Goal: Task Accomplishment & Management: Manage account settings

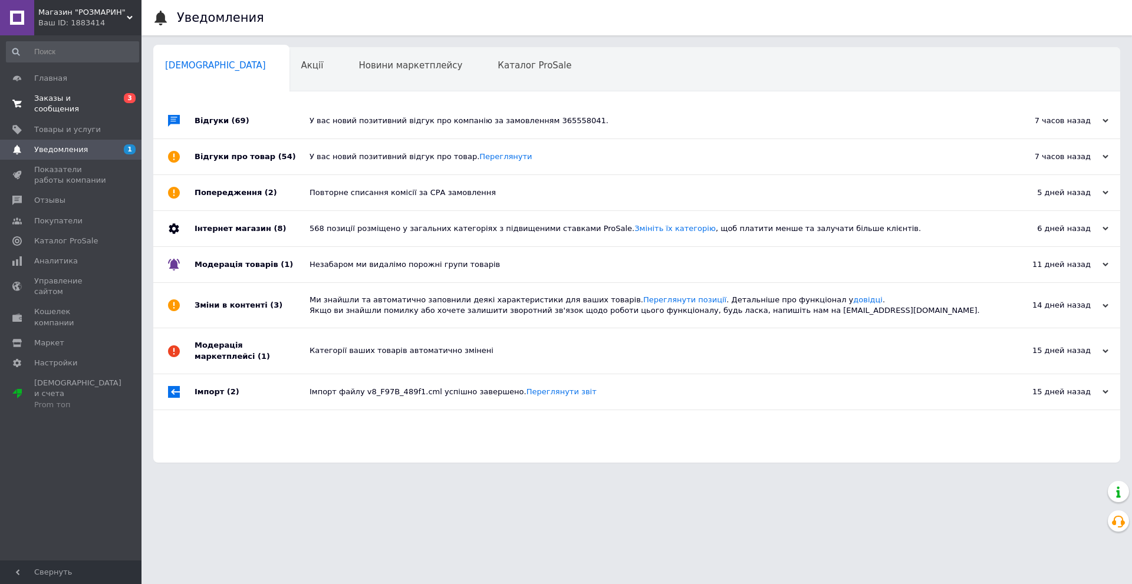
click at [77, 98] on span "Заказы и сообщения" at bounding box center [71, 103] width 75 height 21
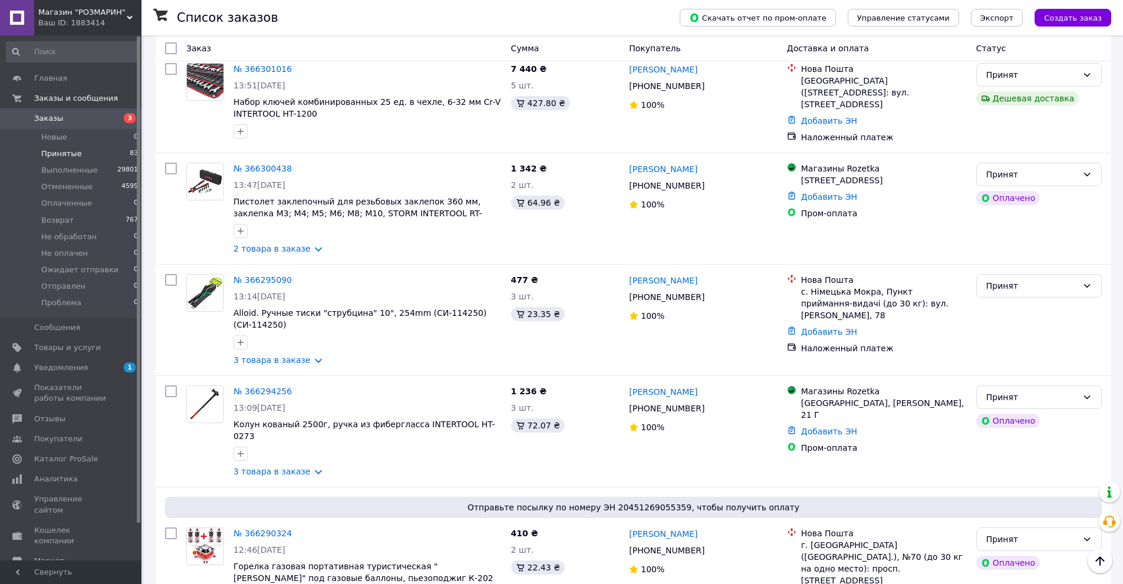
click at [59, 154] on span "Принятые" at bounding box center [61, 154] width 41 height 11
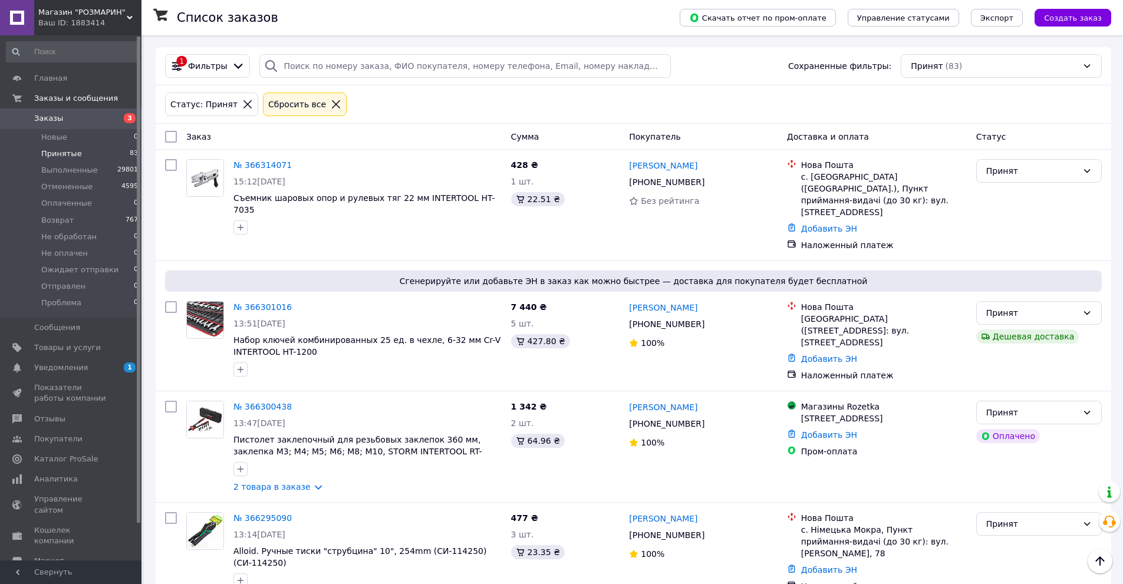
scroll to position [8429, 0]
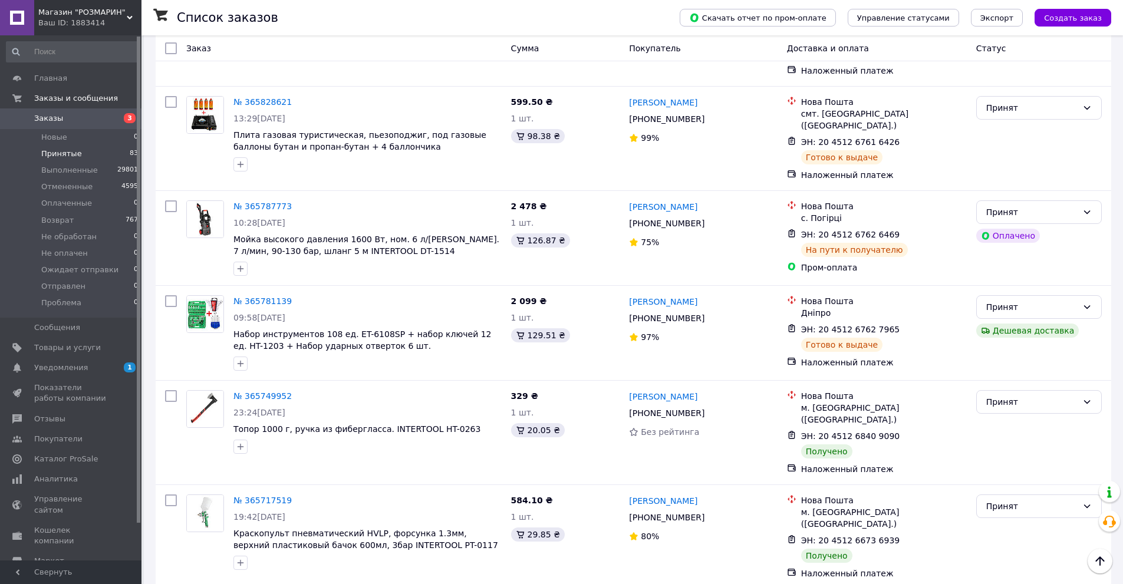
click at [1015, 489] on li "Выполнен" at bounding box center [1039, 489] width 124 height 21
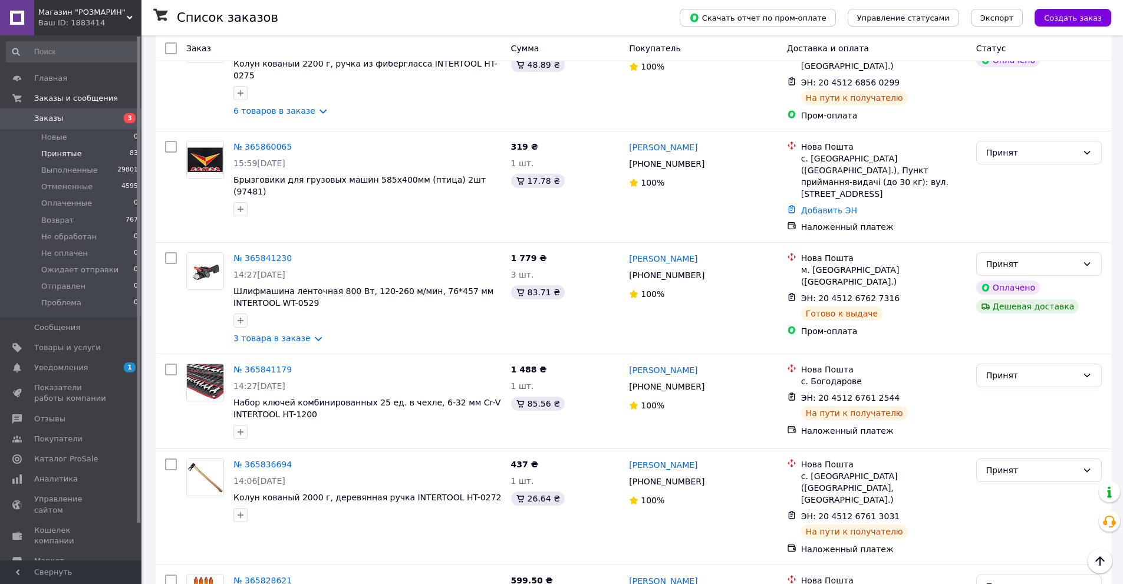
scroll to position [8134, 0]
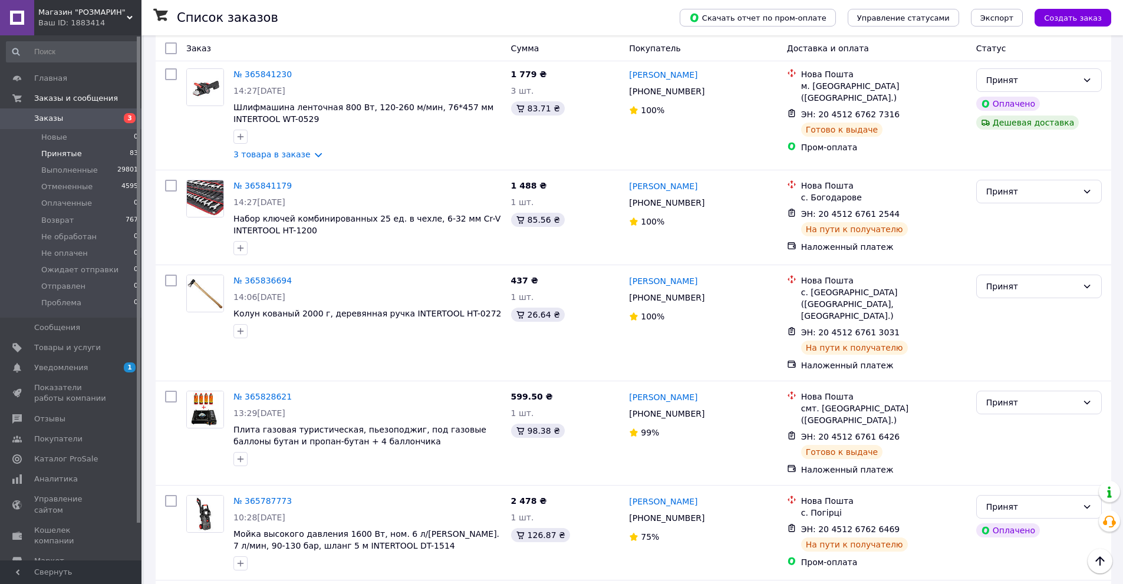
click at [1006, 252] on li "Выполнен" at bounding box center [1039, 250] width 124 height 21
click at [1007, 164] on li "Выполнен" at bounding box center [1039, 157] width 124 height 21
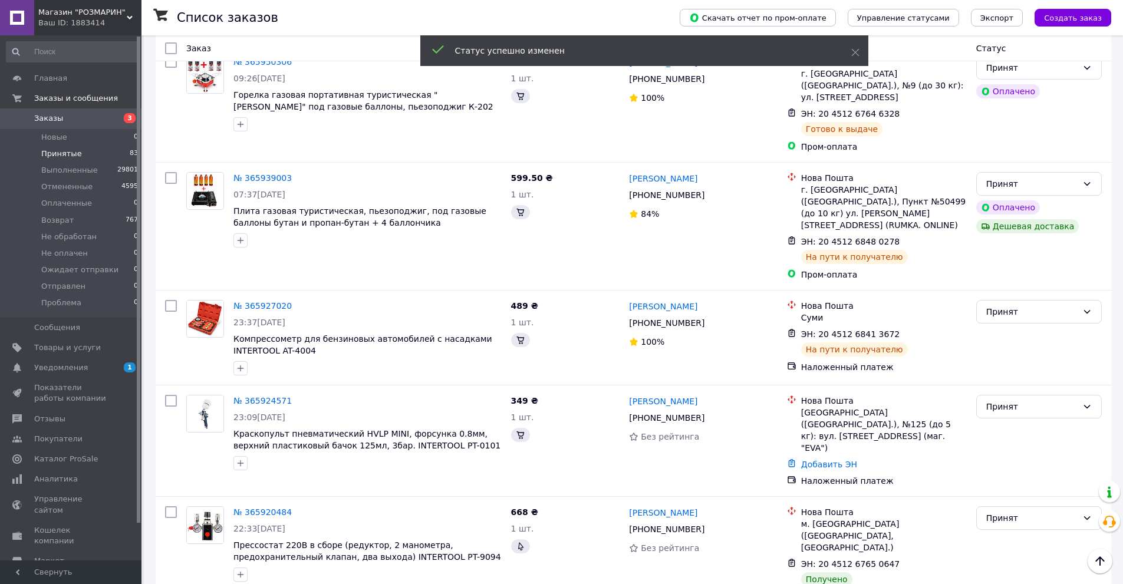
scroll to position [6896, 0]
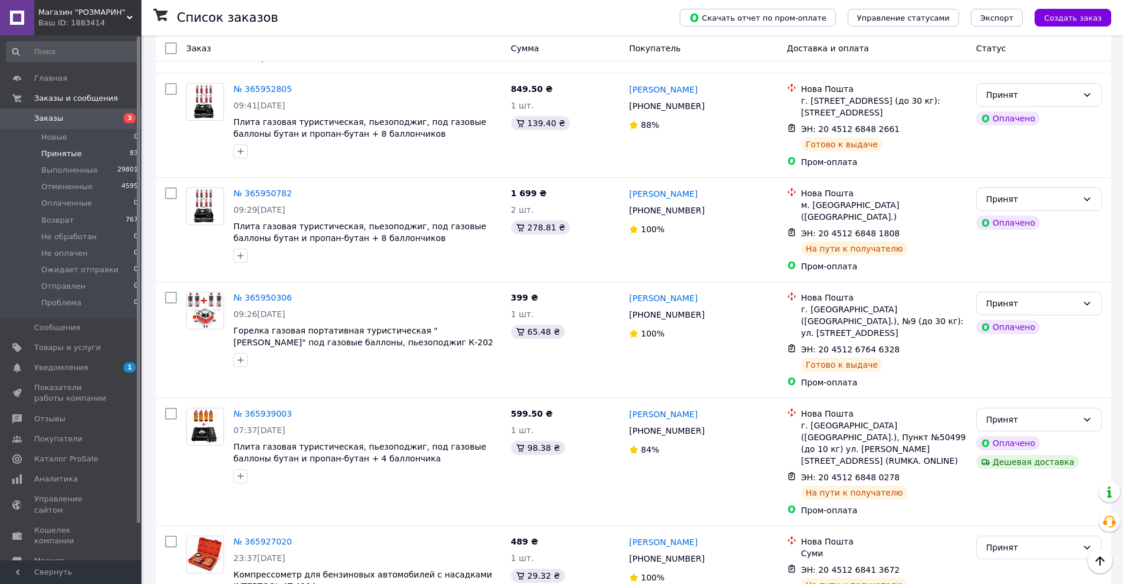
click at [1016, 395] on li "Выполнен" at bounding box center [1039, 391] width 124 height 21
click at [1006, 284] on li "Выполнен" at bounding box center [1039, 287] width 124 height 21
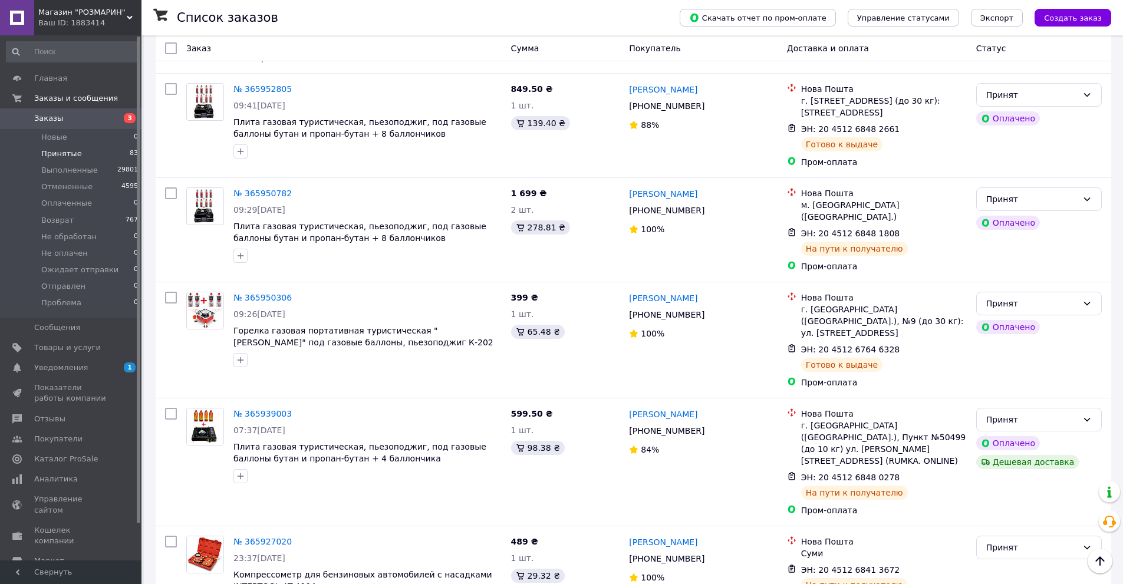
scroll to position [5658, 0]
